Goal: Task Accomplishment & Management: Manage account settings

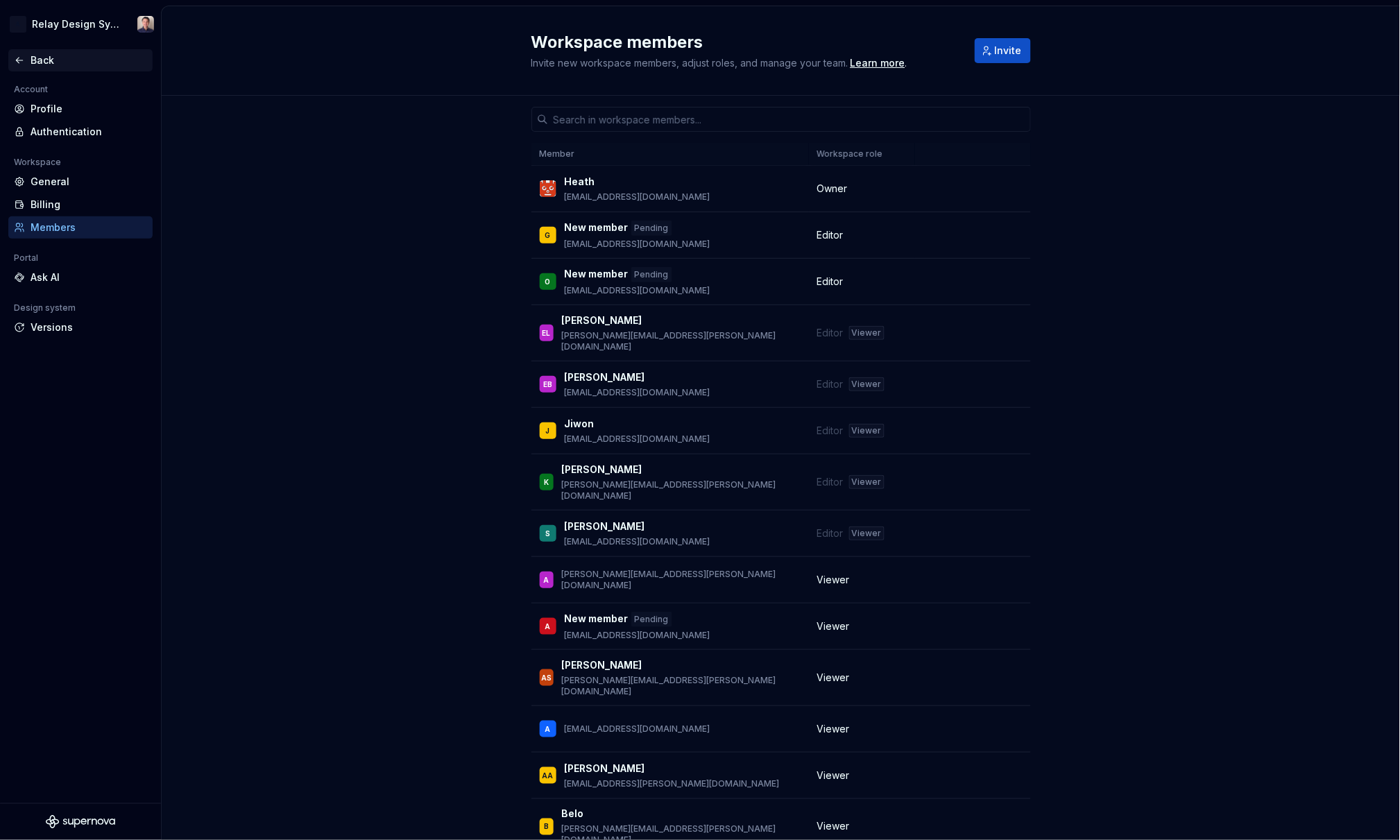
click at [37, 60] on div "Back" at bounding box center [89, 60] width 116 height 13
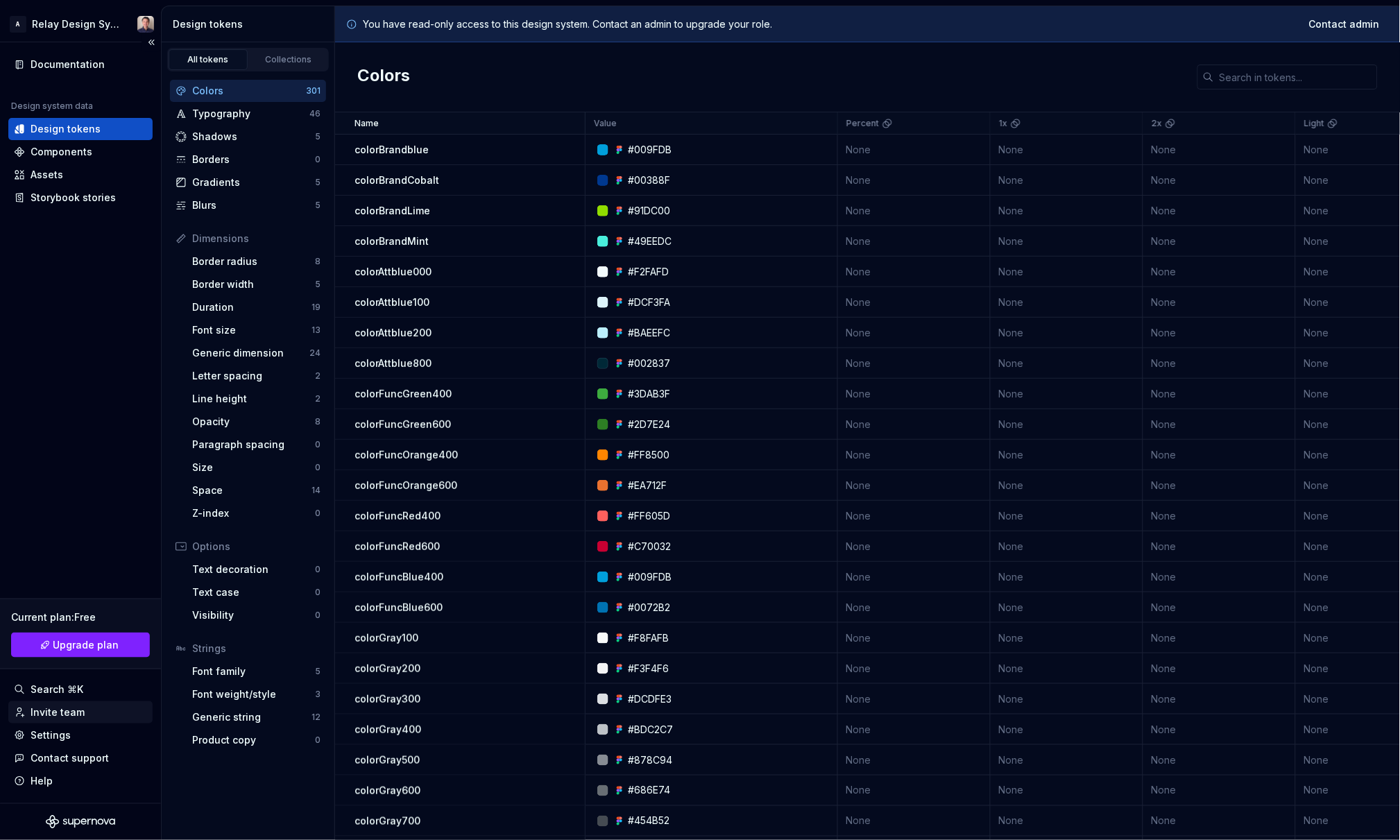
click at [68, 715] on div "Invite team" at bounding box center [57, 712] width 54 height 13
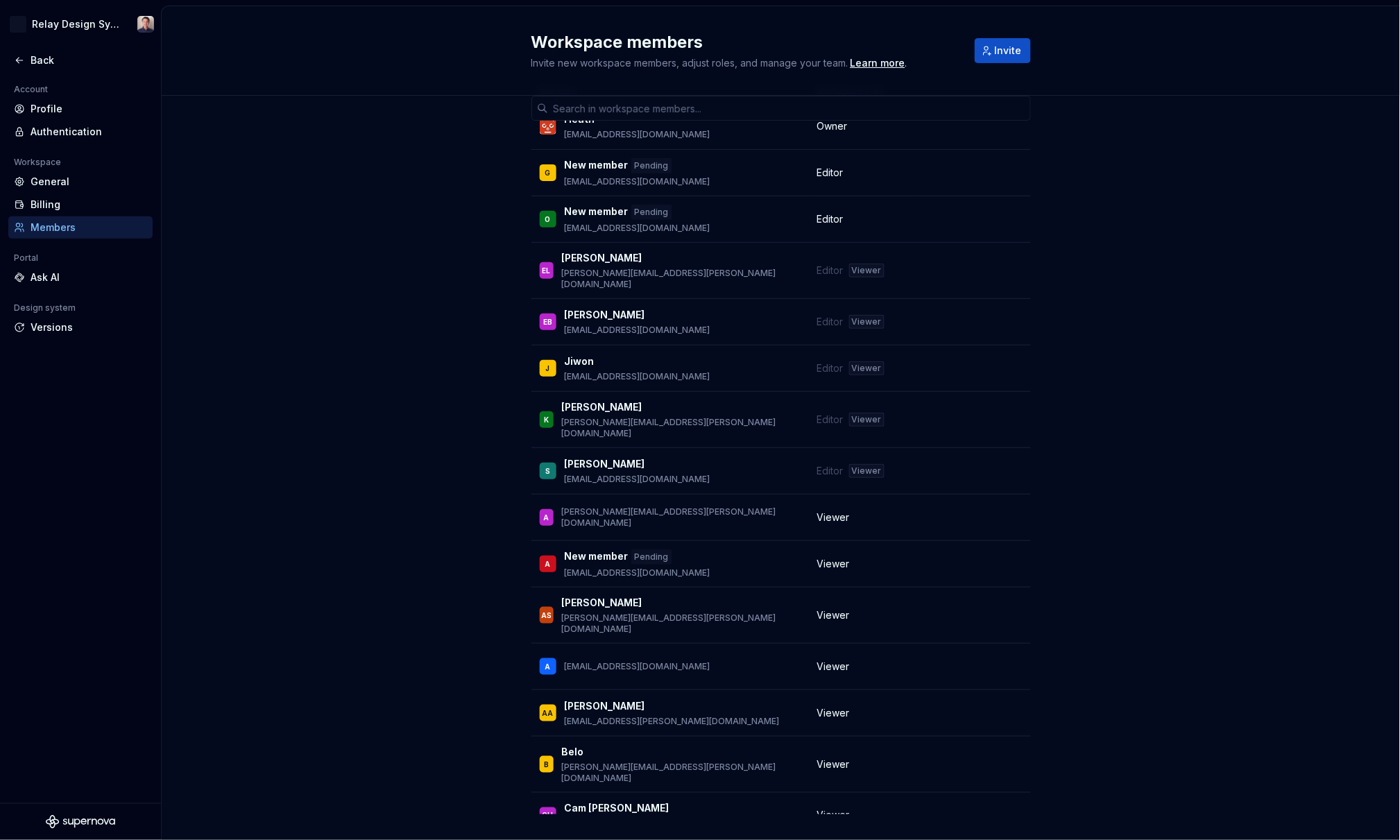
scroll to position [73, 0]
